Goal: Task Accomplishment & Management: Use online tool/utility

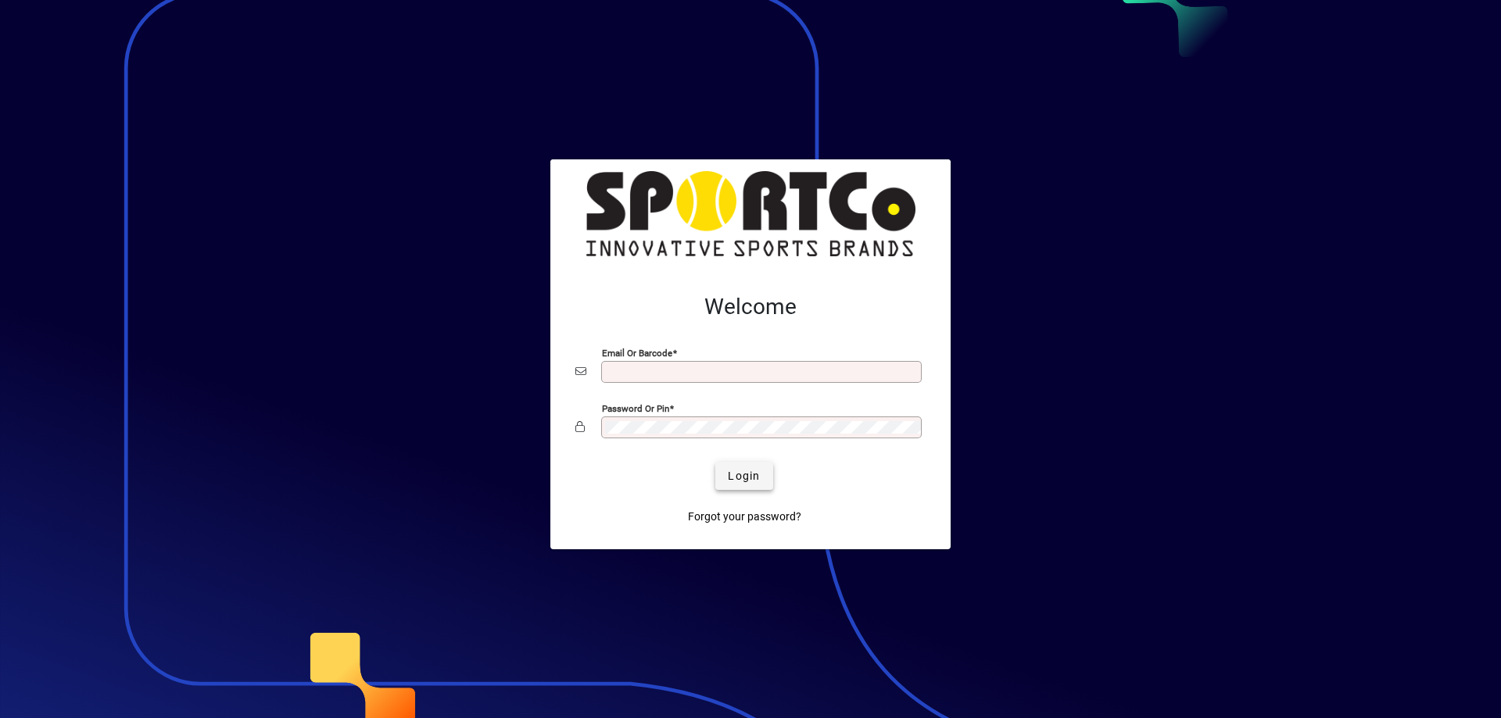
type input "**********"
click at [743, 478] on span "Login" at bounding box center [744, 476] width 32 height 16
